Goal: Task Accomplishment & Management: Use online tool/utility

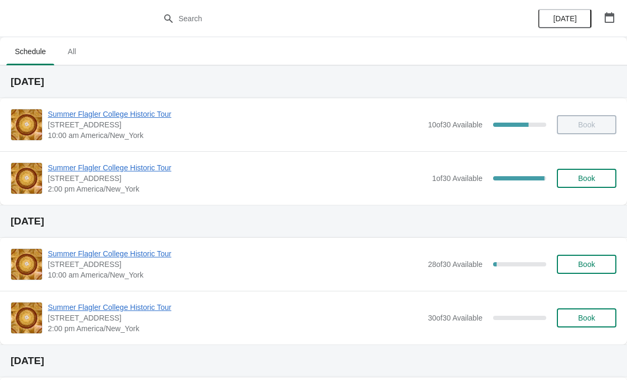
click at [116, 172] on span "Summer Flagler College Historic Tour" at bounding box center [237, 168] width 379 height 11
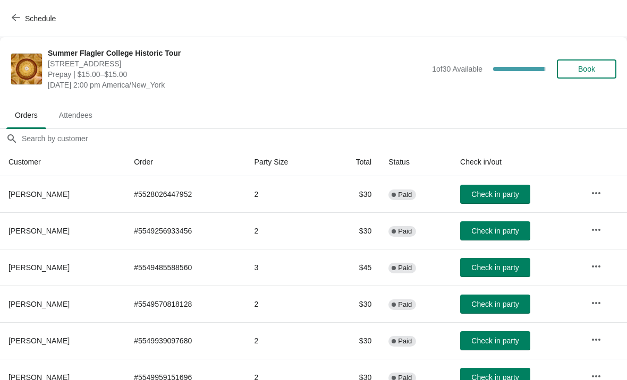
click at [594, 73] on span "Book" at bounding box center [586, 69] width 17 height 8
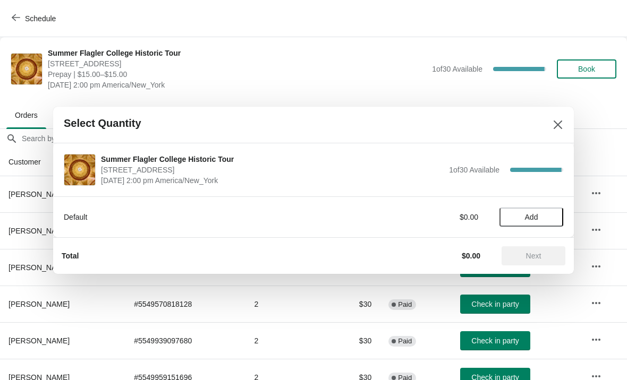
click at [508, 208] on button "Add" at bounding box center [531, 217] width 64 height 19
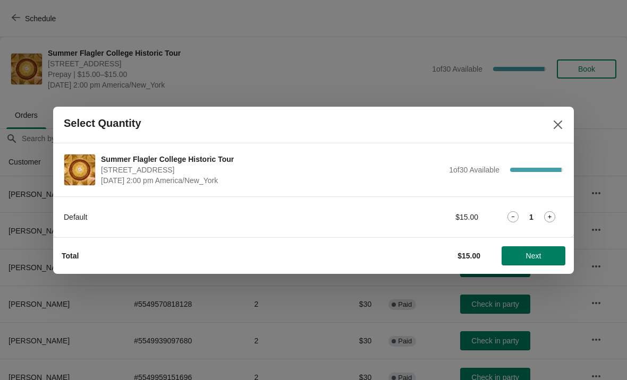
click at [545, 214] on icon at bounding box center [549, 216] width 11 height 11
click at [555, 212] on icon at bounding box center [549, 216] width 11 height 11
click at [545, 212] on icon at bounding box center [549, 216] width 11 height 11
click at [540, 260] on span "Next" at bounding box center [533, 256] width 15 height 8
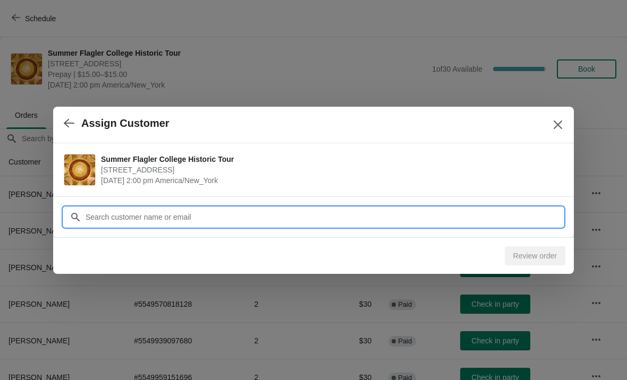
click at [339, 223] on input "Customer" at bounding box center [324, 217] width 478 height 19
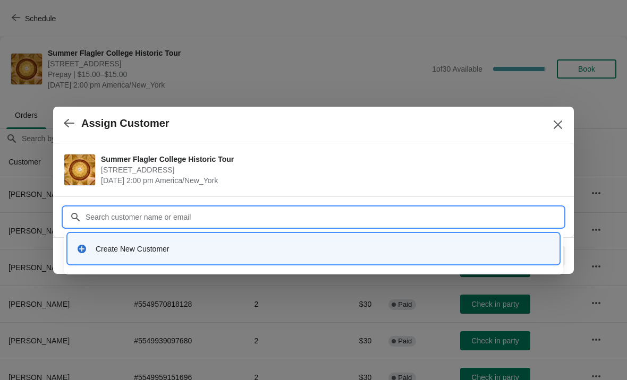
click at [157, 285] on div at bounding box center [313, 190] width 627 height 380
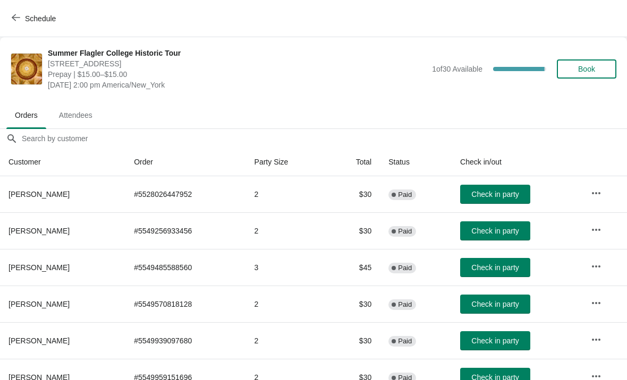
click at [581, 65] on span "Book" at bounding box center [586, 69] width 17 height 8
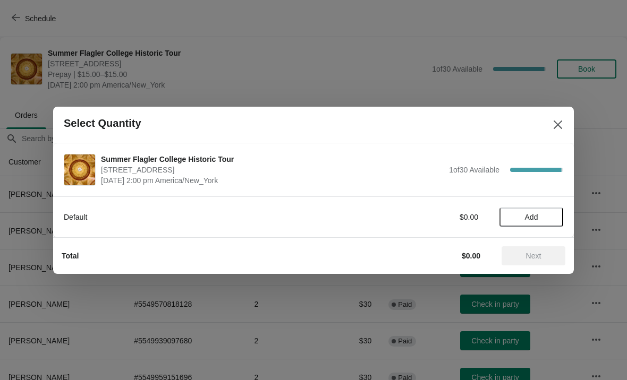
click at [541, 215] on span "Add" at bounding box center [531, 217] width 45 height 8
click at [554, 217] on icon at bounding box center [549, 216] width 11 height 11
click at [552, 216] on icon at bounding box center [549, 216] width 11 height 11
click at [554, 217] on icon at bounding box center [549, 216] width 11 height 11
click at [545, 247] on button "Next" at bounding box center [533, 255] width 64 height 19
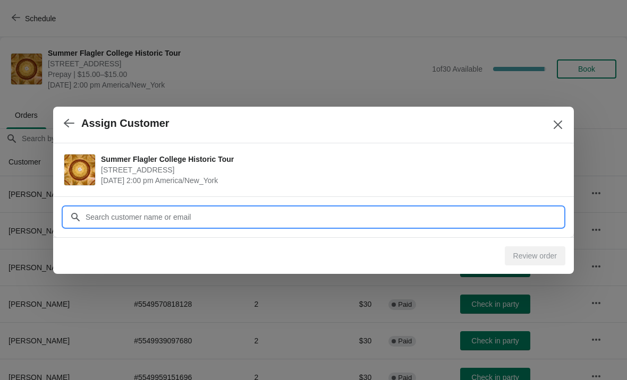
click at [95, 213] on input "Customer" at bounding box center [324, 217] width 478 height 19
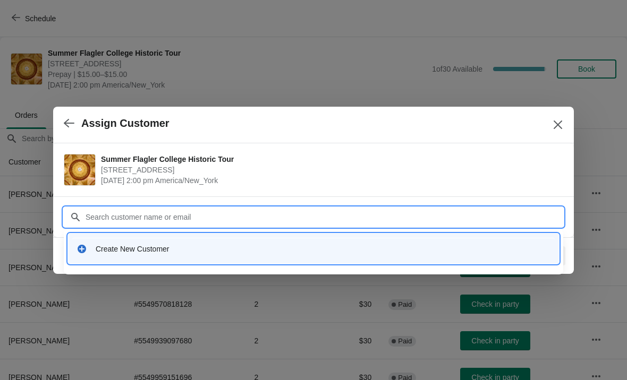
click at [107, 236] on div "Create New Customer" at bounding box center [313, 249] width 491 height 30
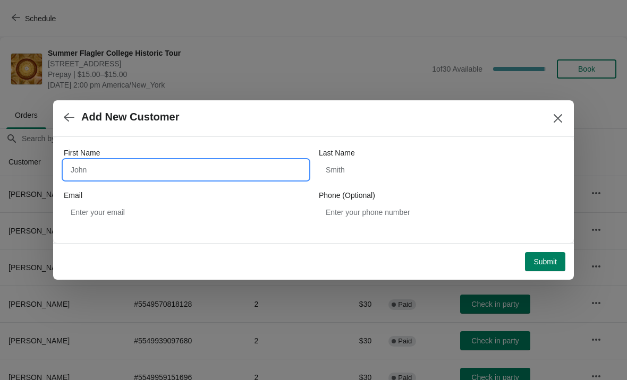
click at [99, 166] on input "First Name" at bounding box center [186, 169] width 244 height 19
type input "Royce"
click at [448, 154] on div "Last Name" at bounding box center [441, 153] width 244 height 11
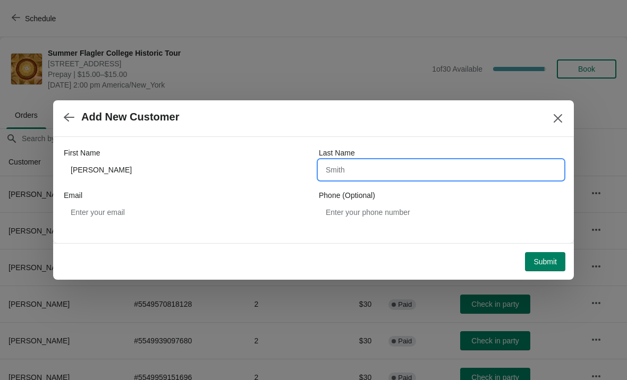
click at [410, 165] on input "Last Name" at bounding box center [441, 169] width 244 height 19
type input "Koshi"
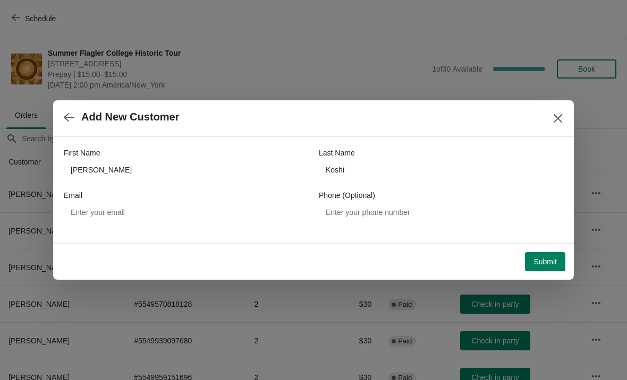
click at [550, 261] on span "Submit" at bounding box center [544, 262] width 23 height 8
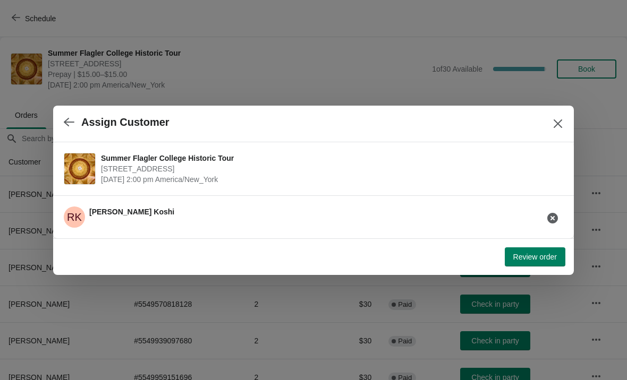
click at [519, 256] on span "Review order" at bounding box center [535, 257] width 44 height 8
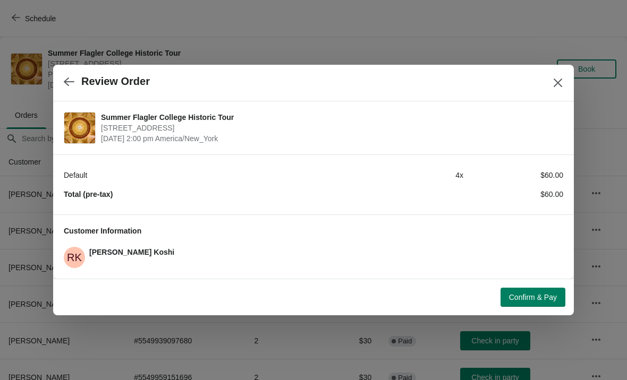
click at [521, 299] on span "Confirm & Pay" at bounding box center [533, 297] width 48 height 8
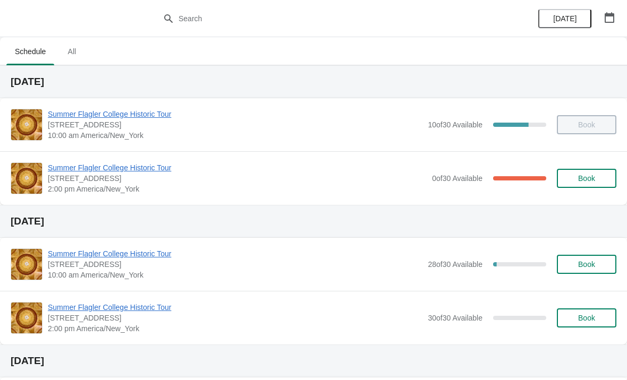
click at [79, 165] on span "Summer Flagler College Historic Tour" at bounding box center [237, 168] width 379 height 11
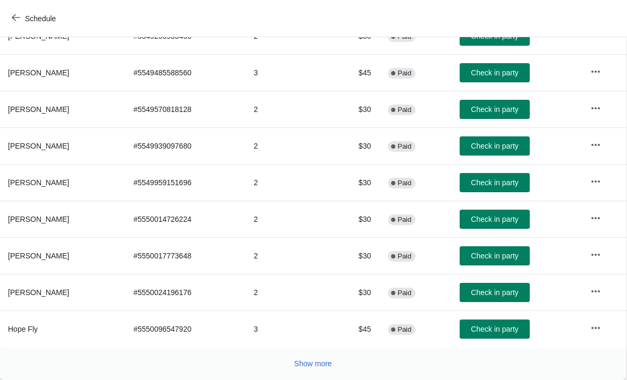
scroll to position [195, 1]
click at [481, 184] on span "Check in party" at bounding box center [494, 182] width 47 height 8
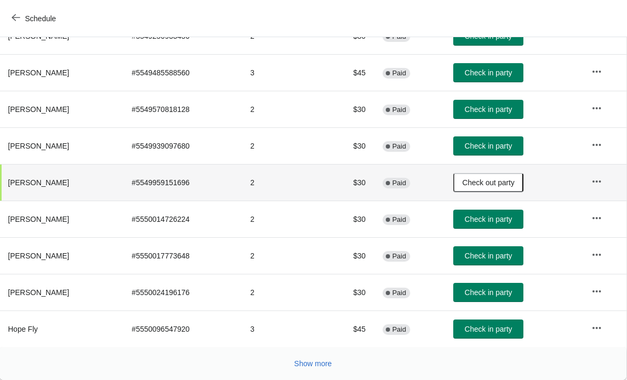
click at [310, 369] on button "Show more" at bounding box center [313, 363] width 46 height 19
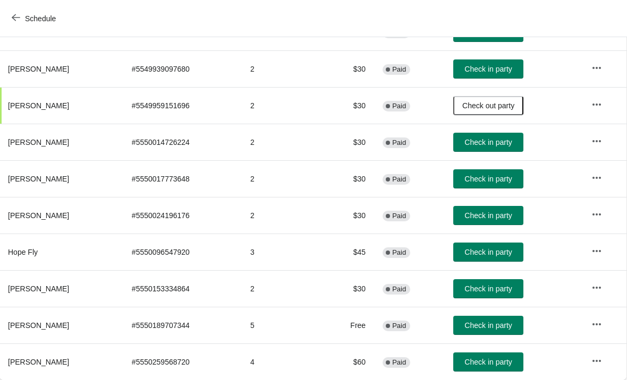
scroll to position [272, 1]
click at [477, 356] on button "Check in party" at bounding box center [488, 362] width 70 height 19
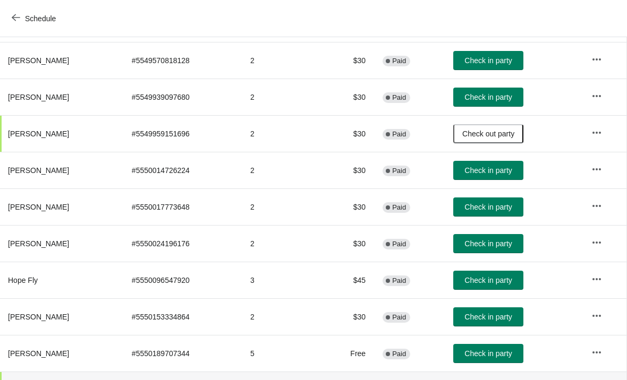
scroll to position [243, 1]
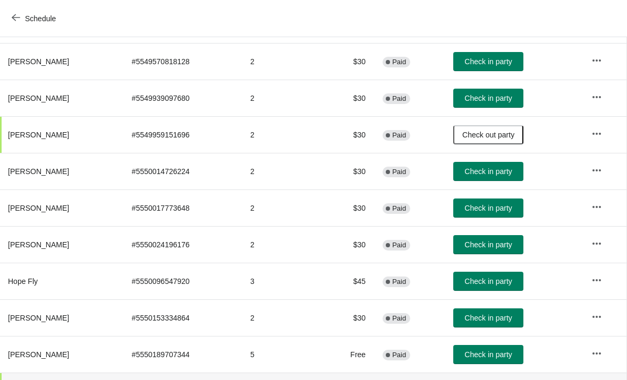
click at [484, 320] on span "Check in party" at bounding box center [487, 318] width 47 height 8
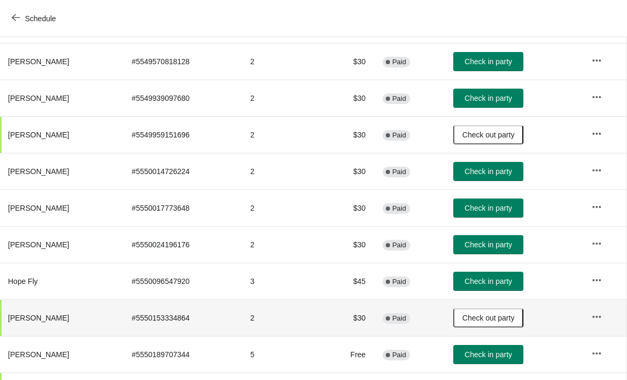
click at [484, 252] on button "Check in party" at bounding box center [488, 244] width 70 height 19
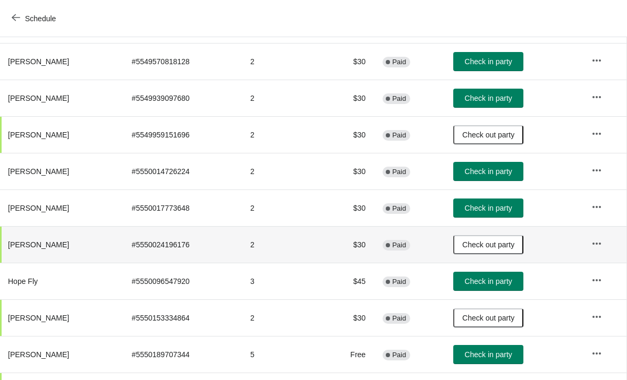
click at [478, 169] on span "Check in party" at bounding box center [487, 171] width 47 height 8
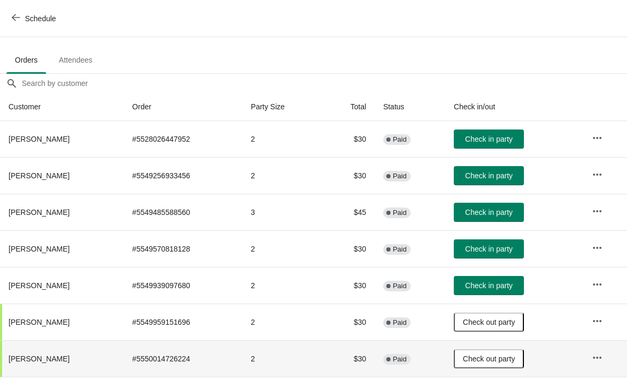
scroll to position [55, 0]
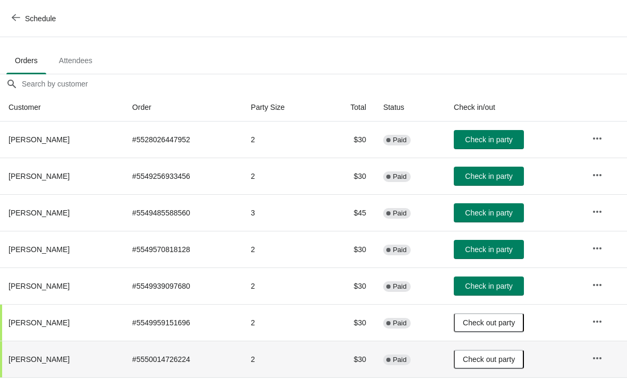
click at [486, 142] on span "Check in party" at bounding box center [488, 139] width 47 height 8
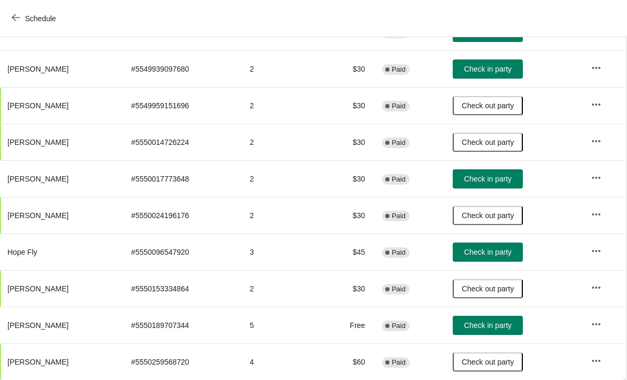
scroll to position [272, 1]
click at [494, 248] on span "Check in party" at bounding box center [487, 252] width 47 height 8
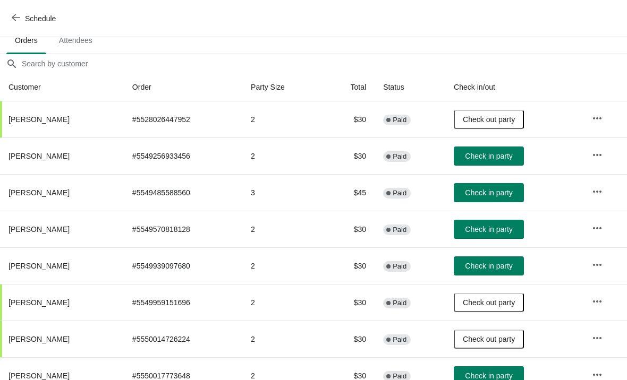
scroll to position [73, 0]
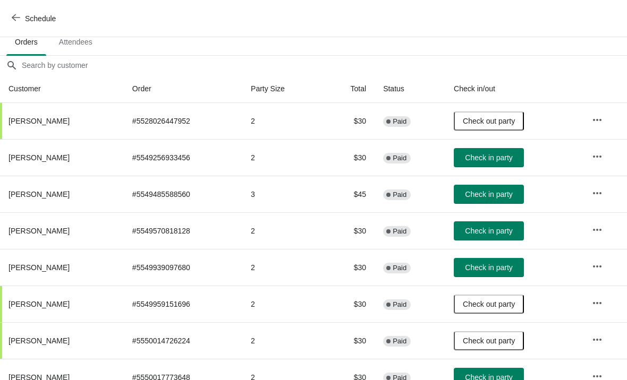
click at [471, 164] on button "Check in party" at bounding box center [489, 157] width 70 height 19
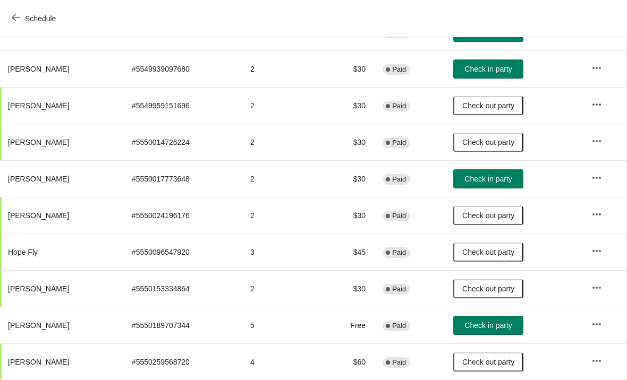
scroll to position [272, 1]
click at [492, 181] on span "Check in party" at bounding box center [487, 179] width 47 height 8
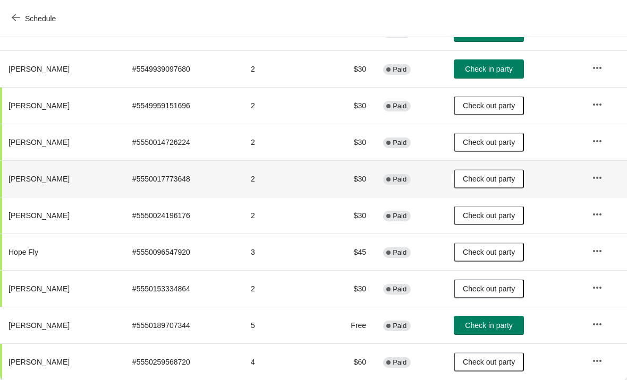
scroll to position [272, 0]
click at [491, 334] on button "Check in party" at bounding box center [489, 325] width 70 height 19
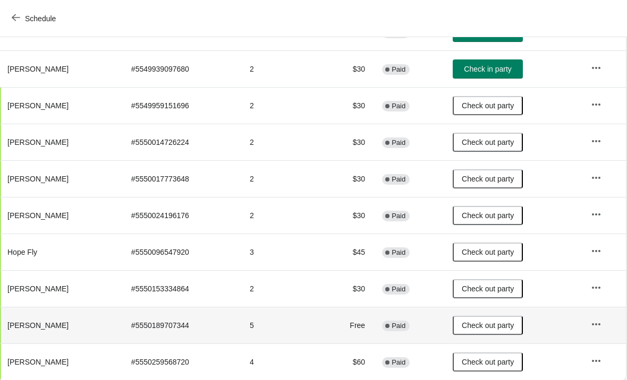
scroll to position [272, 1]
click at [21, 180] on span "[PERSON_NAME]" at bounding box center [38, 179] width 61 height 8
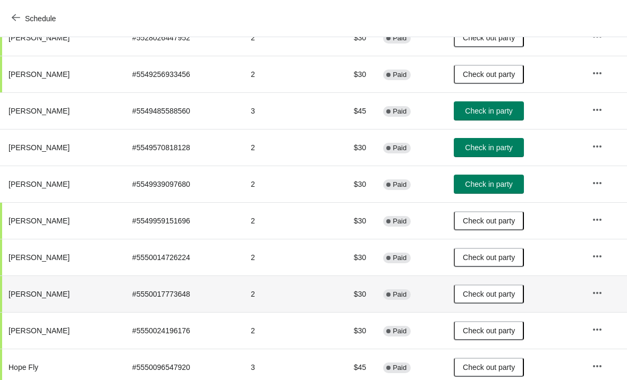
scroll to position [156, 0]
click at [505, 183] on span "Check in party" at bounding box center [488, 185] width 47 height 8
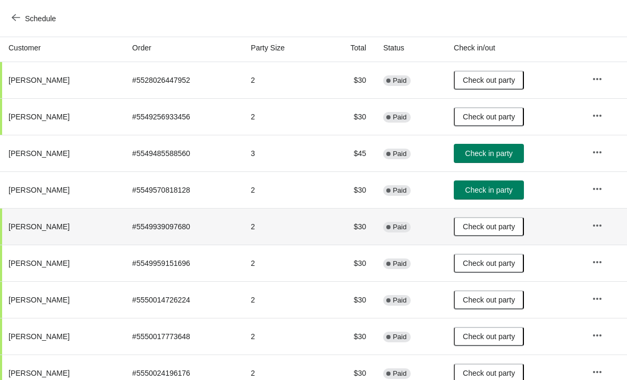
scroll to position [113, 0]
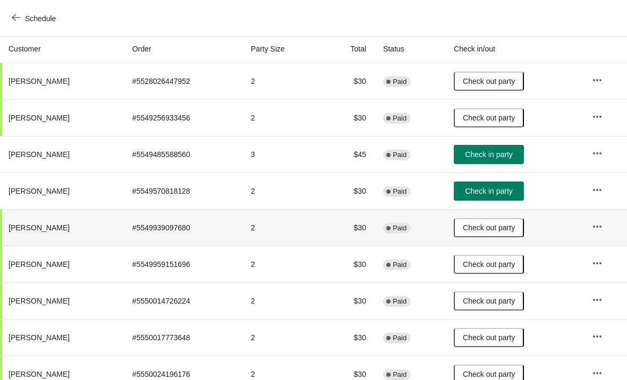
click at [503, 155] on span "Check in party" at bounding box center [488, 154] width 47 height 8
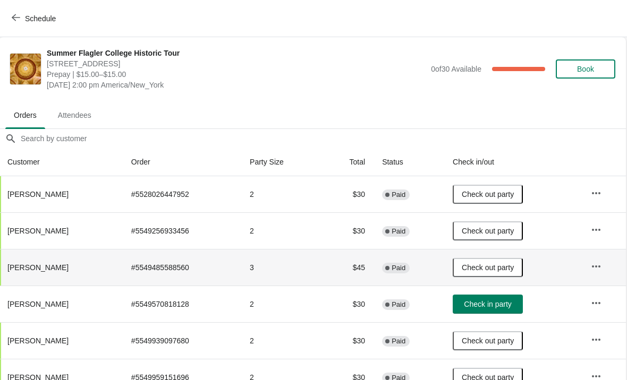
scroll to position [0, 1]
click at [589, 70] on span "Book" at bounding box center [585, 69] width 17 height 8
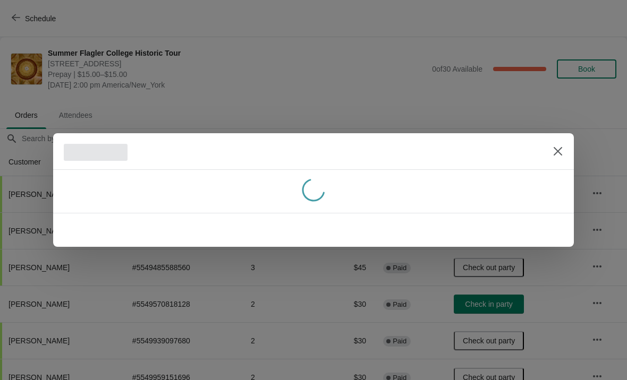
scroll to position [0, 0]
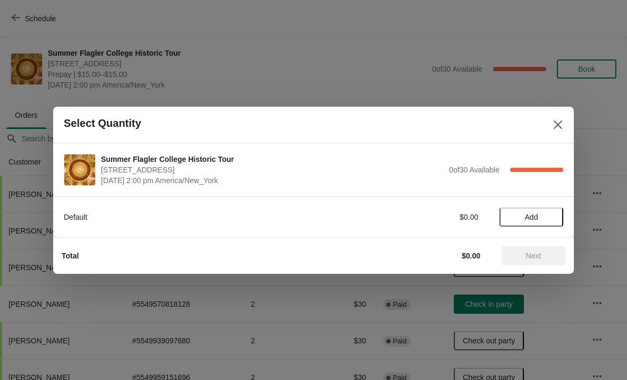
click at [545, 223] on button "Add" at bounding box center [531, 217] width 64 height 19
click at [552, 218] on icon at bounding box center [549, 216] width 11 height 11
click at [548, 253] on span "Next" at bounding box center [533, 256] width 47 height 8
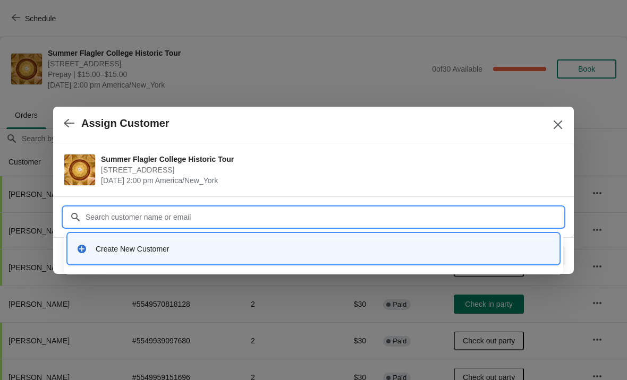
click at [155, 248] on div "Create New Customer" at bounding box center [323, 249] width 455 height 11
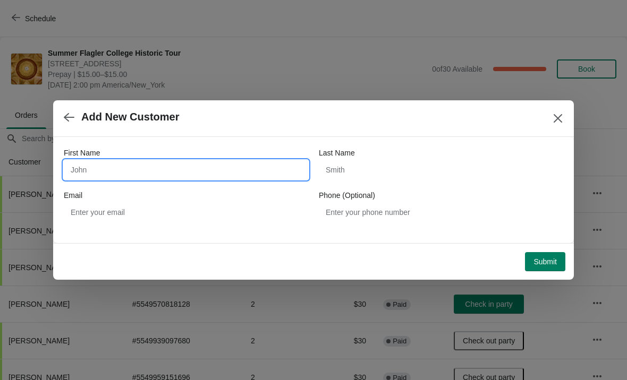
click at [130, 160] on input "First Name" at bounding box center [186, 169] width 244 height 19
type input "Nancy"
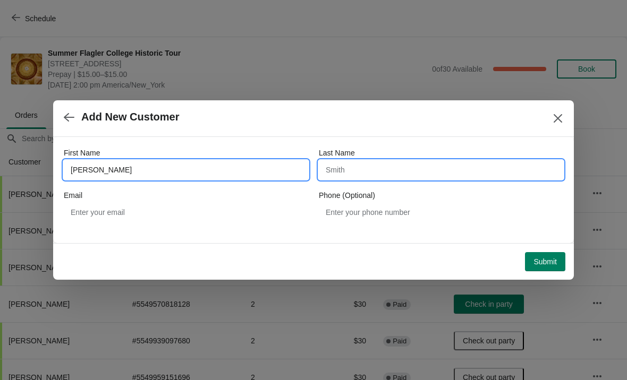
click at [404, 172] on input "Last Name" at bounding box center [441, 169] width 244 height 19
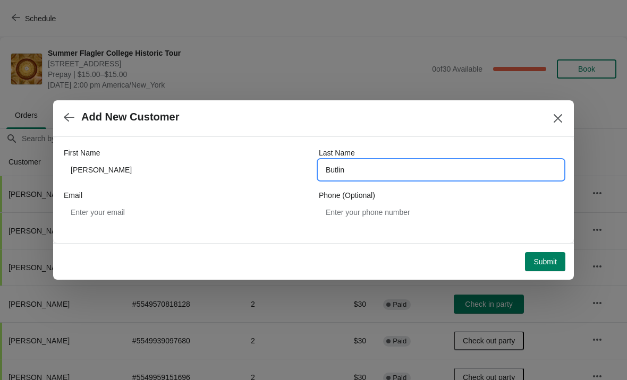
type input "Butlin"
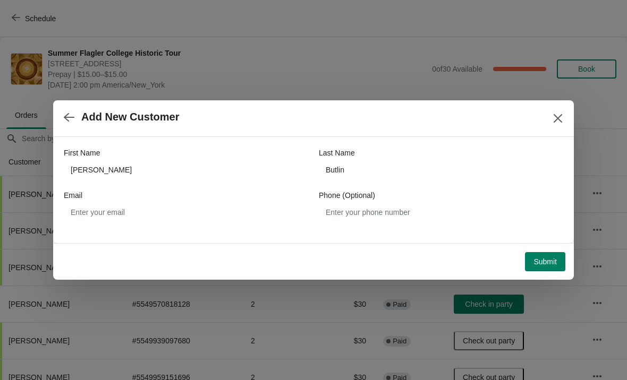
click at [552, 262] on span "Submit" at bounding box center [544, 262] width 23 height 8
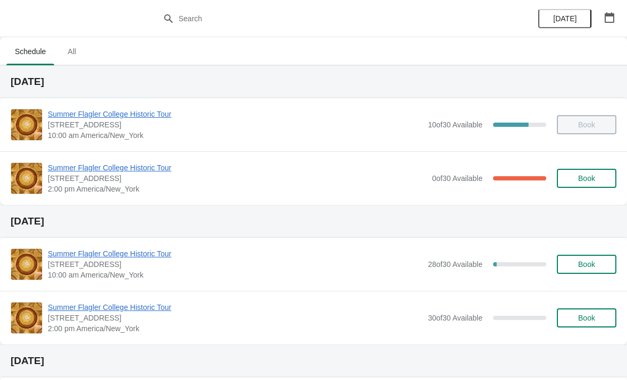
click at [84, 163] on span "Summer Flagler College Historic Tour" at bounding box center [237, 168] width 379 height 11
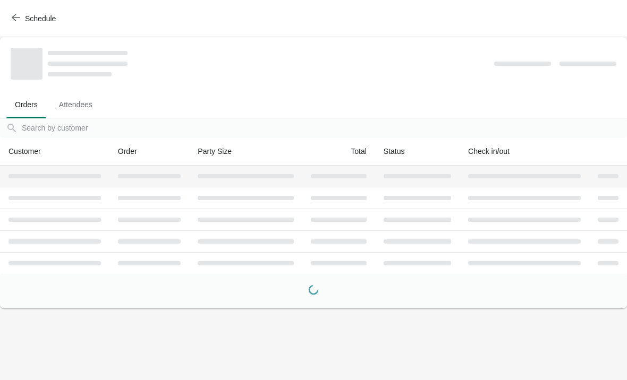
click at [94, 166] on th at bounding box center [54, 176] width 109 height 21
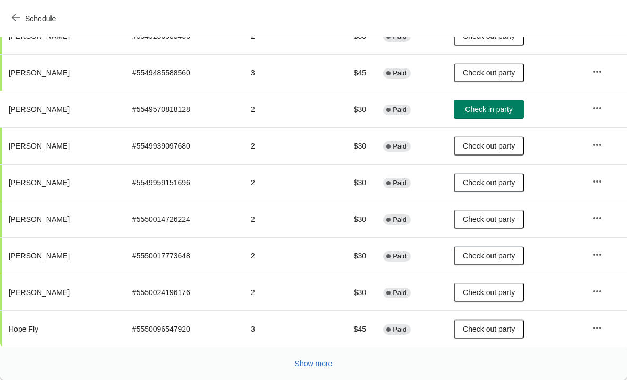
scroll to position [195, 0]
click at [313, 363] on span "Show more" at bounding box center [314, 364] width 38 height 8
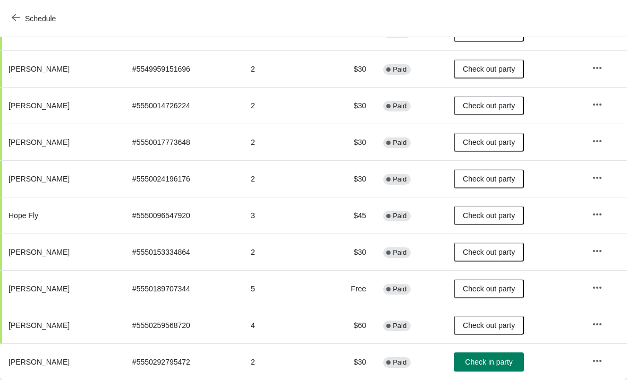
scroll to position [309, 0]
click at [484, 358] on span "Check in party" at bounding box center [488, 362] width 47 height 8
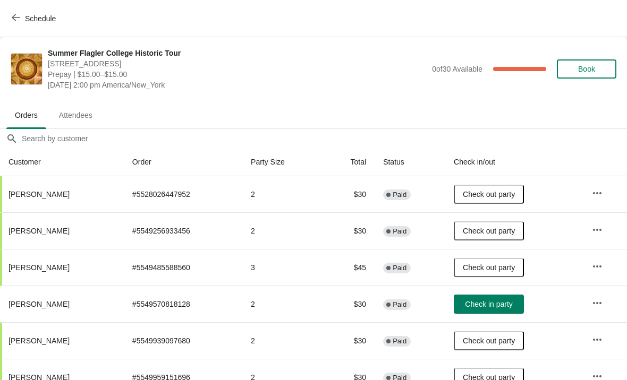
scroll to position [0, 0]
